Goal: Information Seeking & Learning: Check status

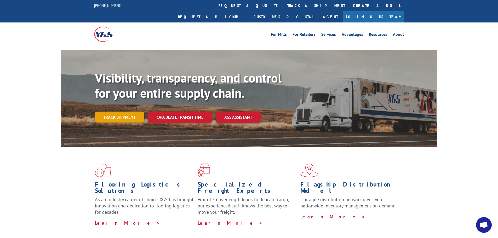
click at [122, 112] on link "Track shipment" at bounding box center [119, 117] width 49 height 11
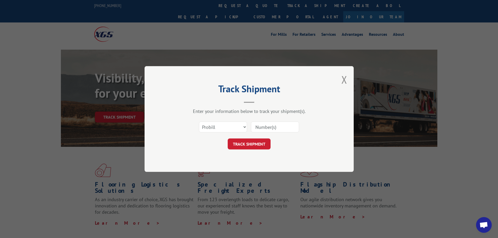
click at [259, 124] on input at bounding box center [275, 126] width 48 height 11
paste input "17516381"
type input "17516381"
click at [253, 143] on button "TRACK SHIPMENT" at bounding box center [249, 143] width 43 height 11
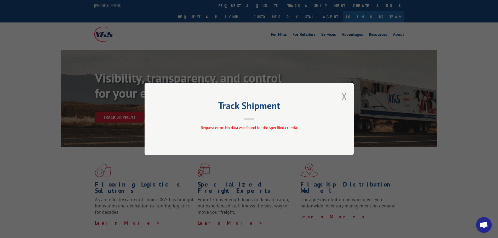
click at [346, 99] on button "Close modal" at bounding box center [344, 96] width 6 height 14
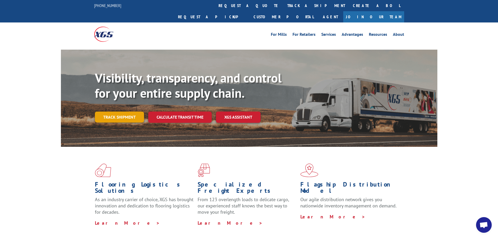
click at [131, 112] on link "Track shipment" at bounding box center [119, 117] width 49 height 11
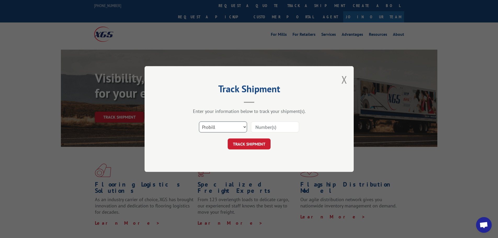
drag, startPoint x: 220, startPoint y: 125, endPoint x: 220, endPoint y: 128, distance: 2.9
click at [220, 125] on select "Select category... Probill BOL PO" at bounding box center [223, 126] width 48 height 11
select select "bol"
click at [199, 121] on select "Select category... Probill BOL PO" at bounding box center [223, 126] width 48 height 11
drag, startPoint x: 253, startPoint y: 128, endPoint x: 259, endPoint y: 128, distance: 5.8
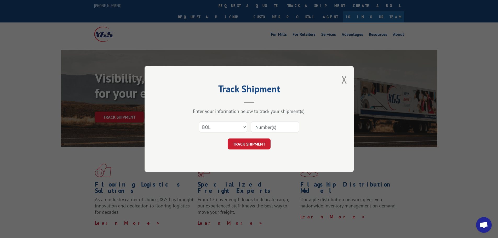
click at [253, 128] on input at bounding box center [275, 126] width 48 height 11
paste input "5148120"
type input "5148120"
click at [249, 145] on button "TRACK SHIPMENT" at bounding box center [249, 143] width 43 height 11
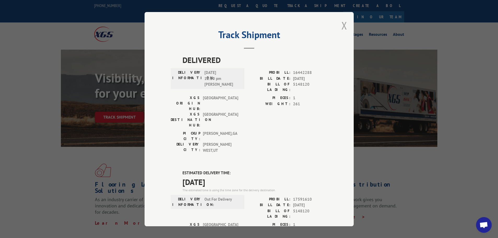
click at [344, 27] on button "Close modal" at bounding box center [344, 26] width 6 height 14
